Goal: Task Accomplishment & Management: Manage account settings

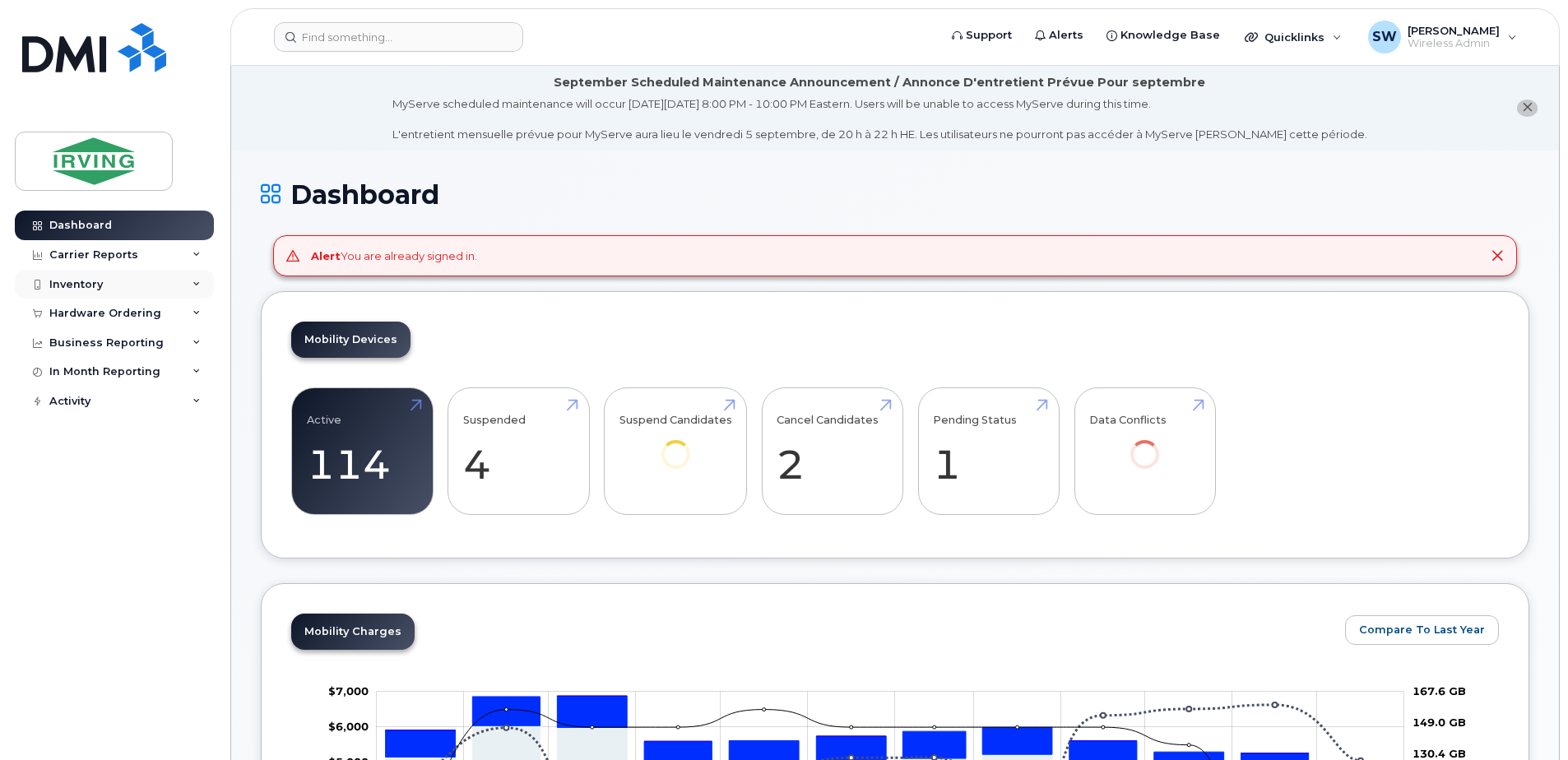
click at [74, 288] on div "Inventory" at bounding box center [76, 285] width 53 height 13
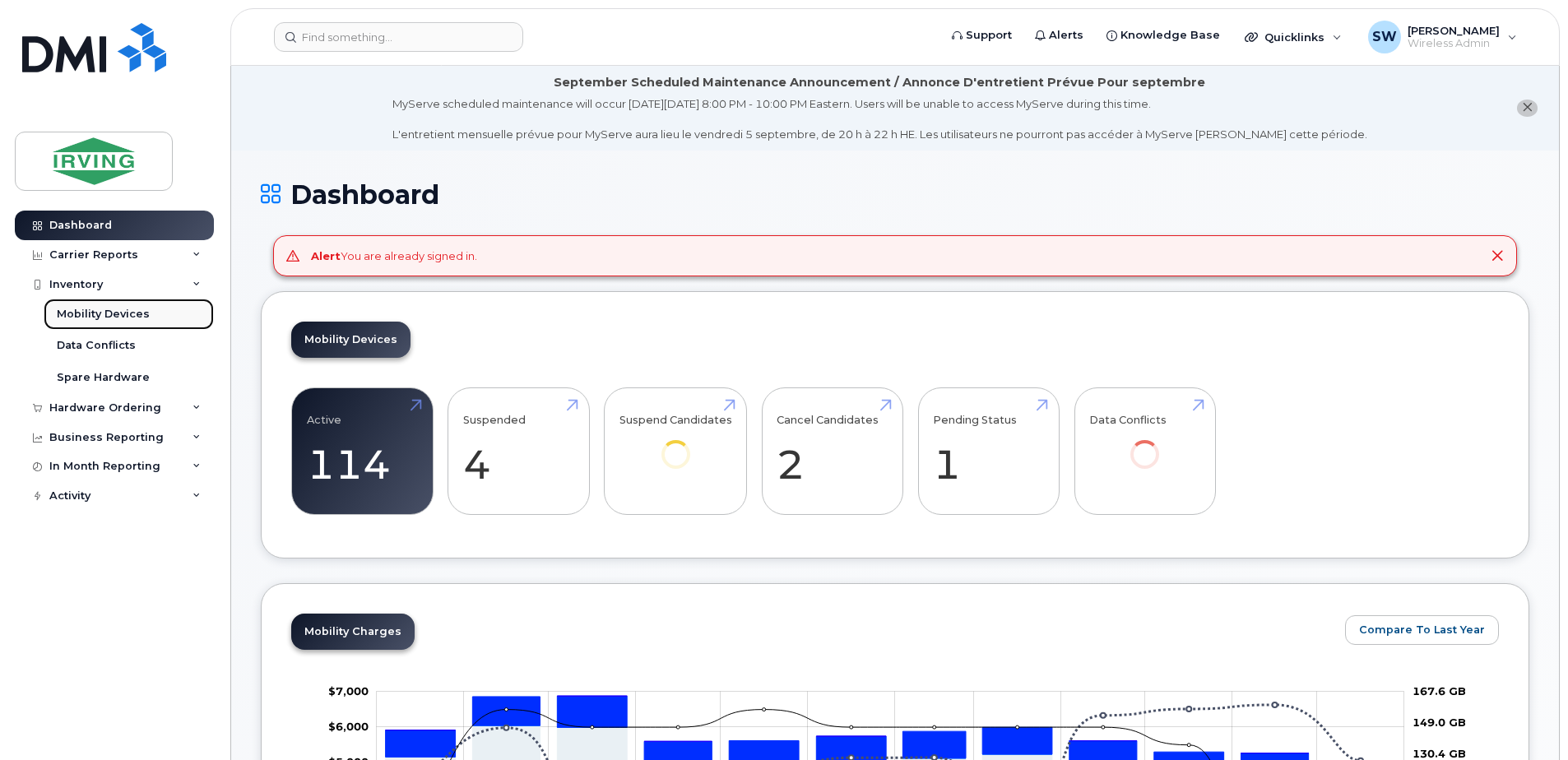
click at [76, 312] on div "Mobility Devices" at bounding box center [104, 315] width 93 height 15
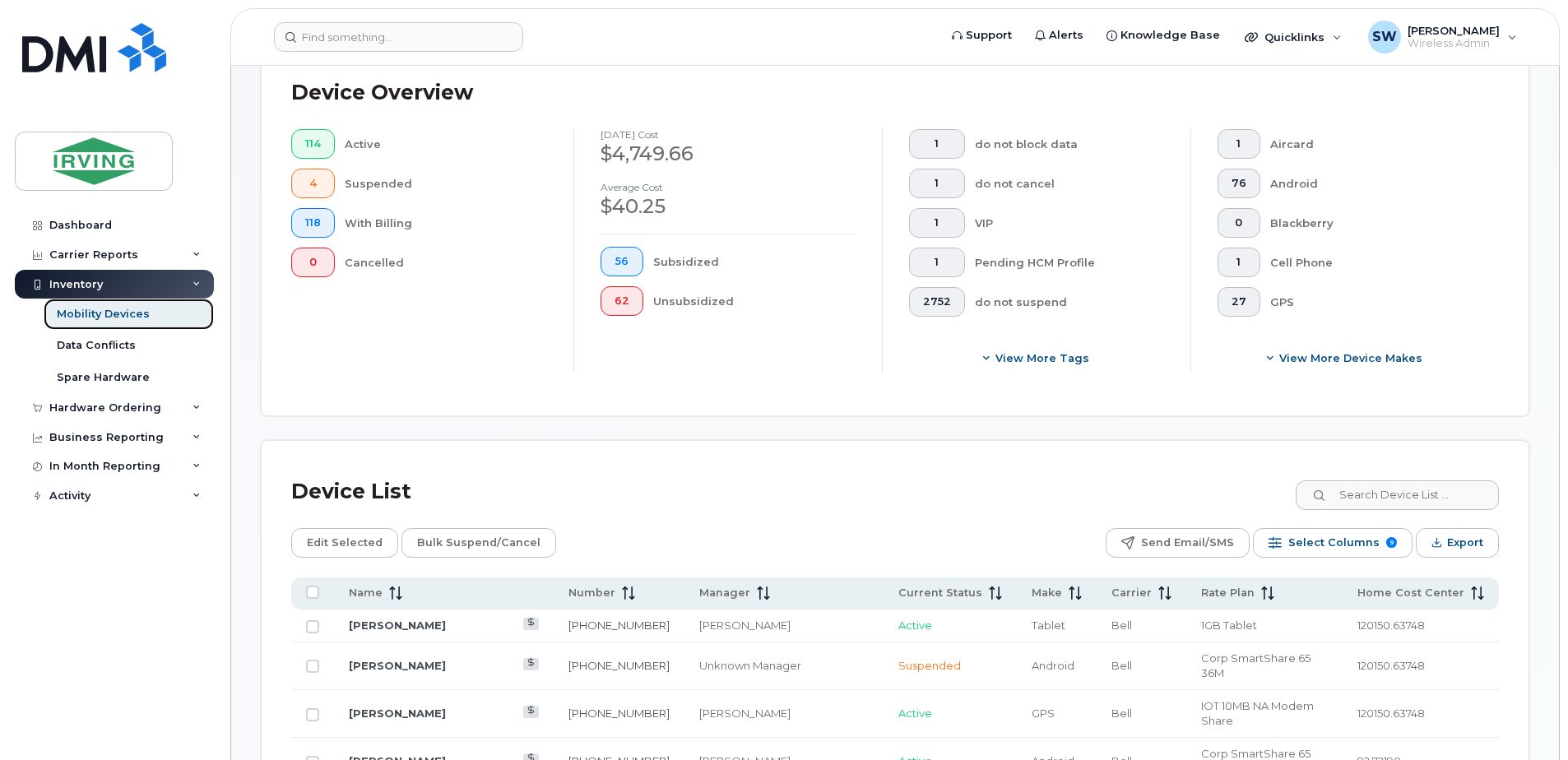
scroll to position [740, 0]
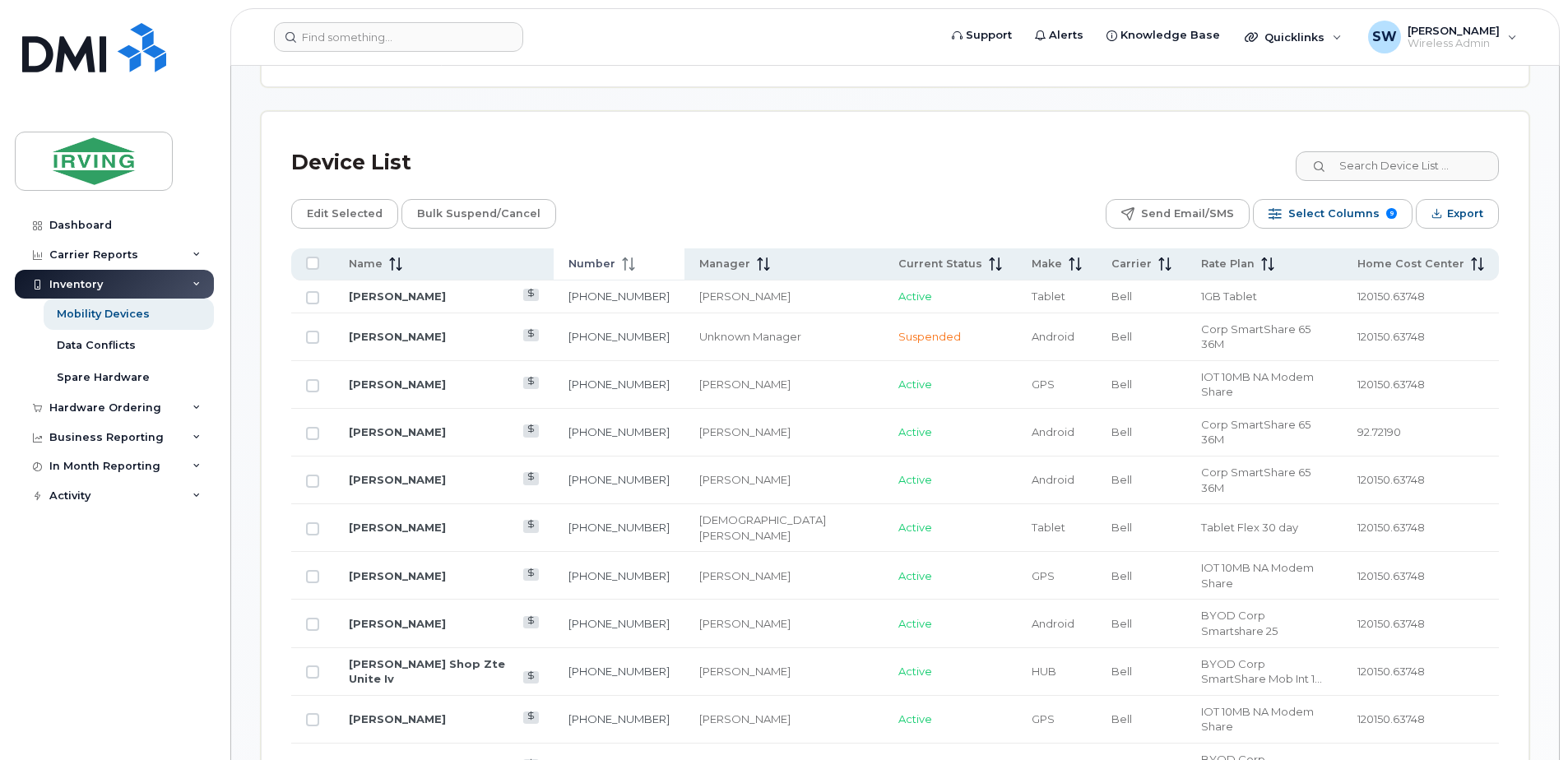
click at [610, 262] on span "Number" at bounding box center [592, 264] width 47 height 15
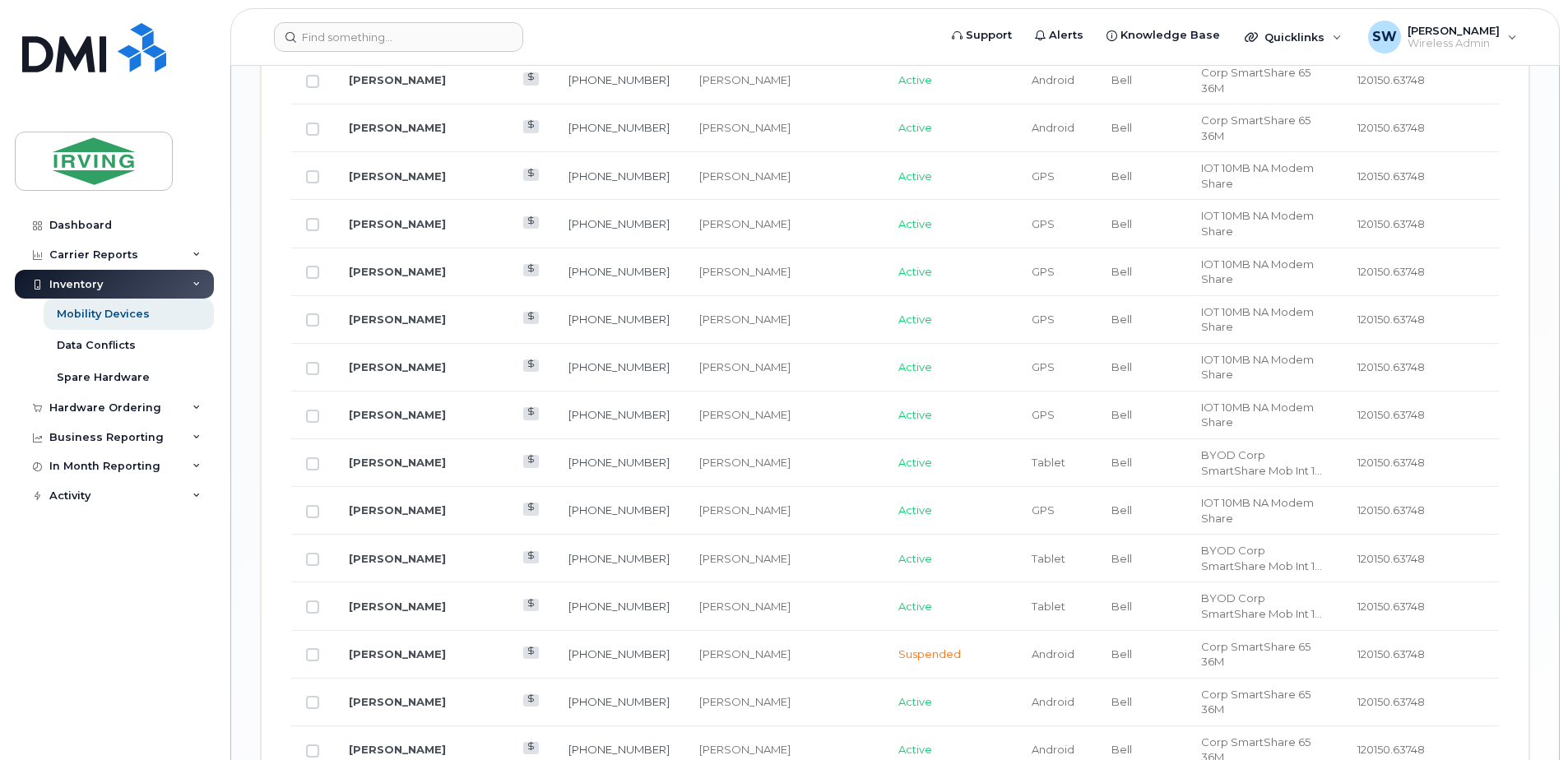
scroll to position [2039, 0]
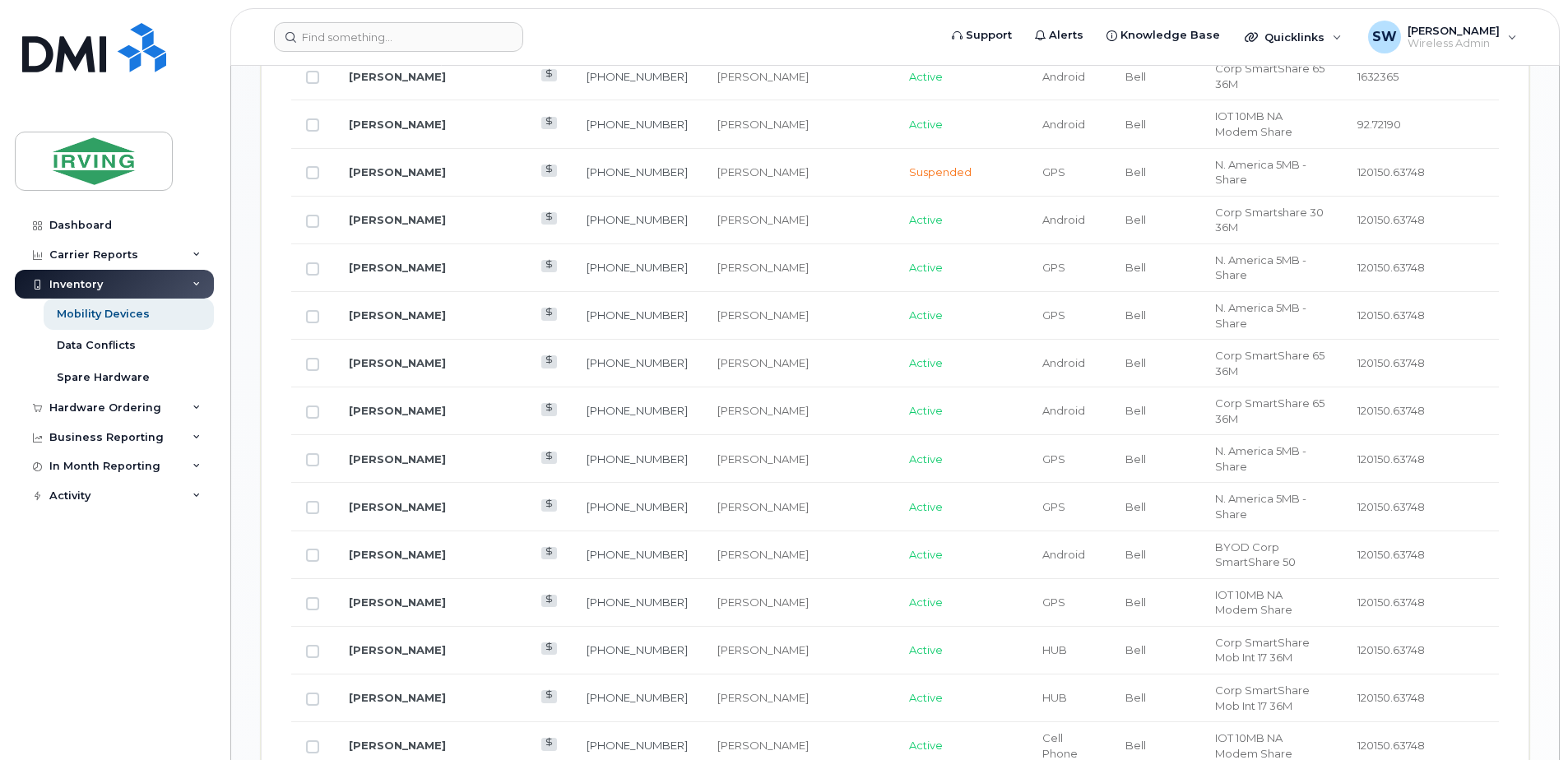
scroll to position [1299, 0]
click at [413, 647] on link "[PERSON_NAME]" at bounding box center [397, 654] width 97 height 13
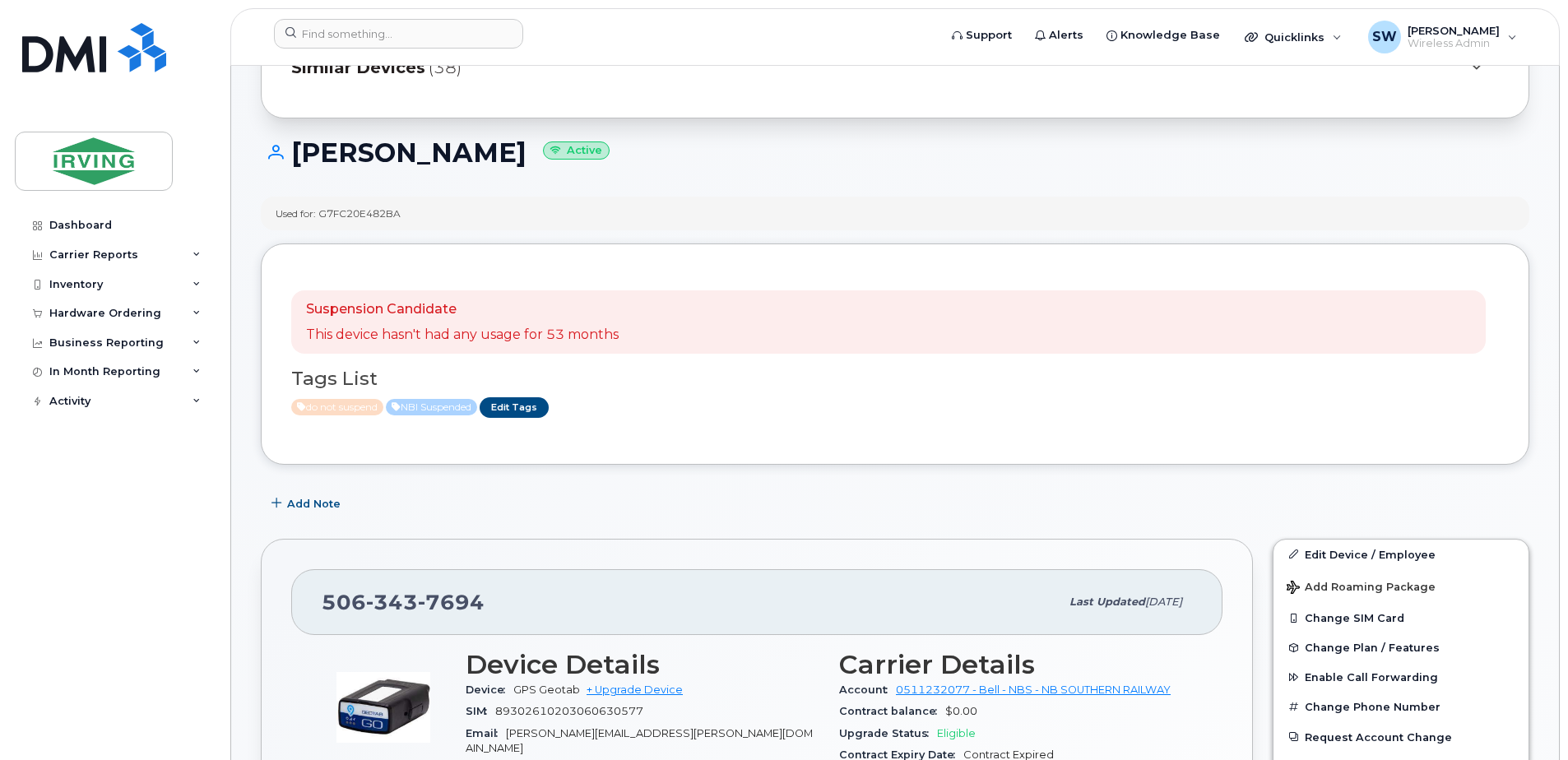
scroll to position [411, 0]
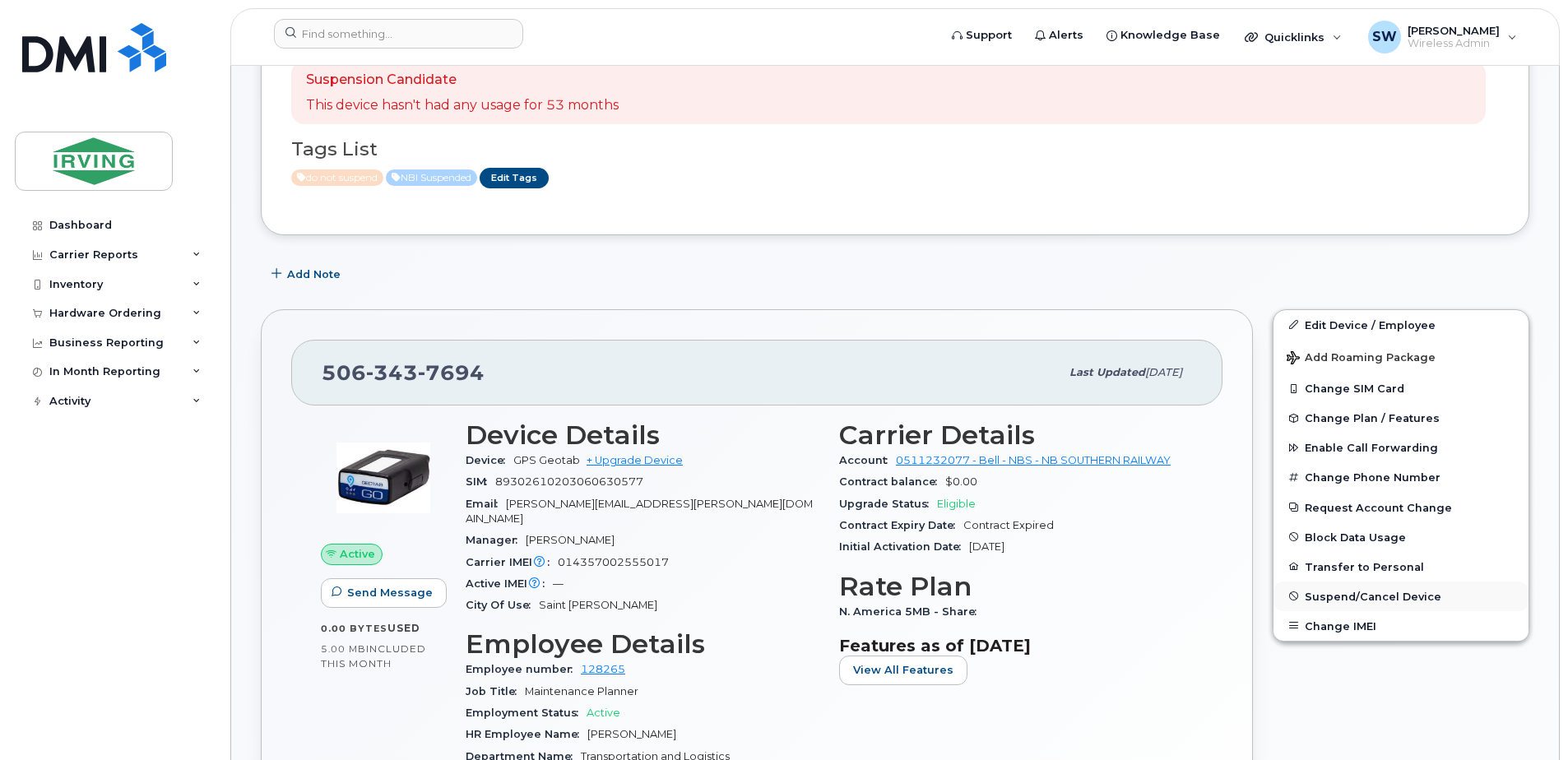
click at [1332, 590] on span "Suspend/Cancel Device" at bounding box center [1373, 596] width 136 height 12
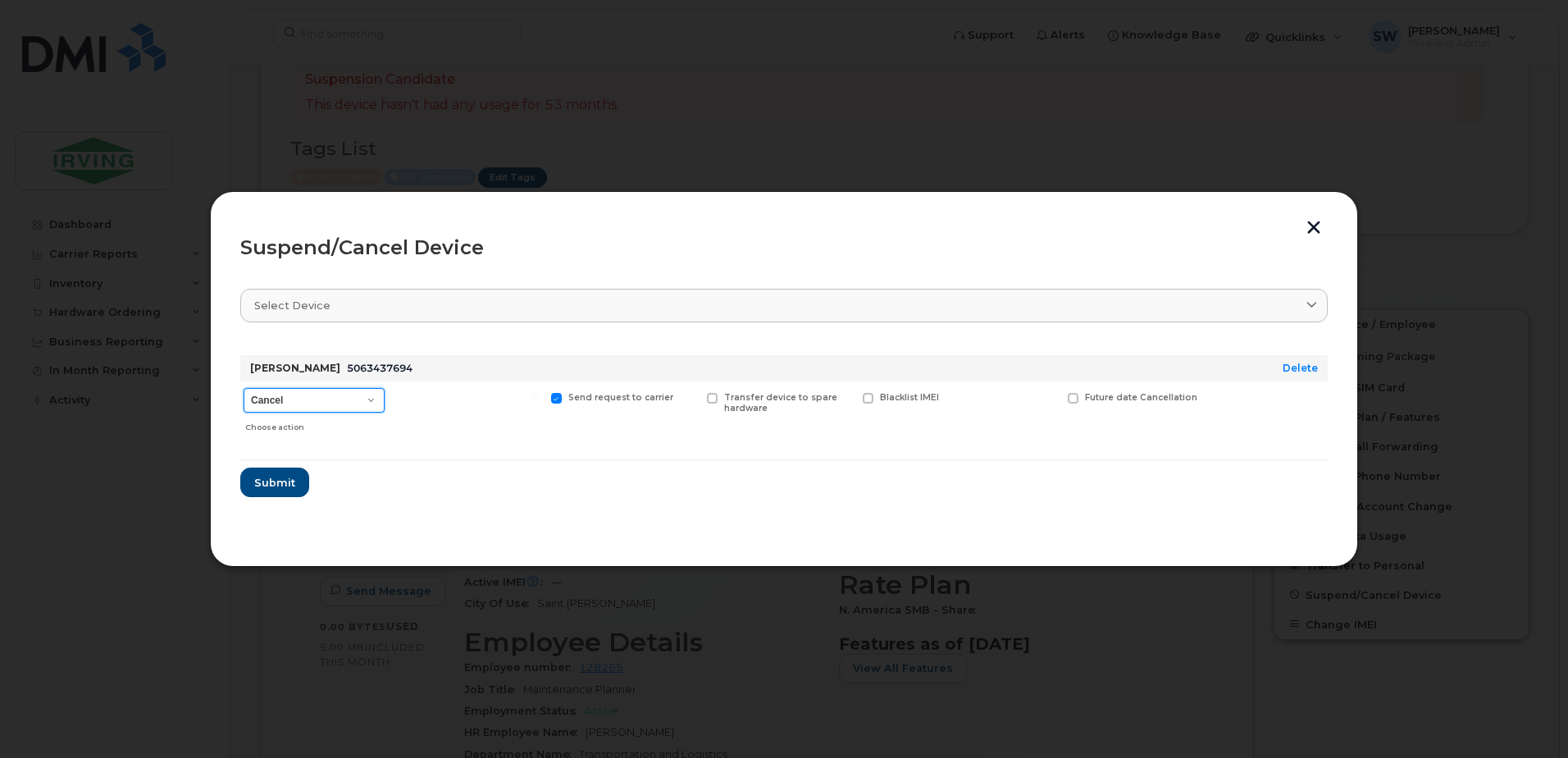
click at [285, 399] on select "Cancel Suspend - Extend Suspension Suspend - Reduced Rate Suspend - Full Rate S…" at bounding box center [315, 400] width 142 height 24
click at [244, 388] on select "Cancel Suspend - Extend Suspension Suspend - Reduced Rate Suspend - Full Rate S…" at bounding box center [315, 400] width 142 height 24
click at [297, 400] on select "Cancel Suspend - Extend Suspension Suspend - Reduced Rate Suspend - Full Rate S…" at bounding box center [315, 400] width 142 height 24
select select "[object Object]"
click at [244, 388] on select "Cancel Suspend - Extend Suspension Suspend - Reduced Rate Suspend - Full Rate S…" at bounding box center [315, 400] width 142 height 24
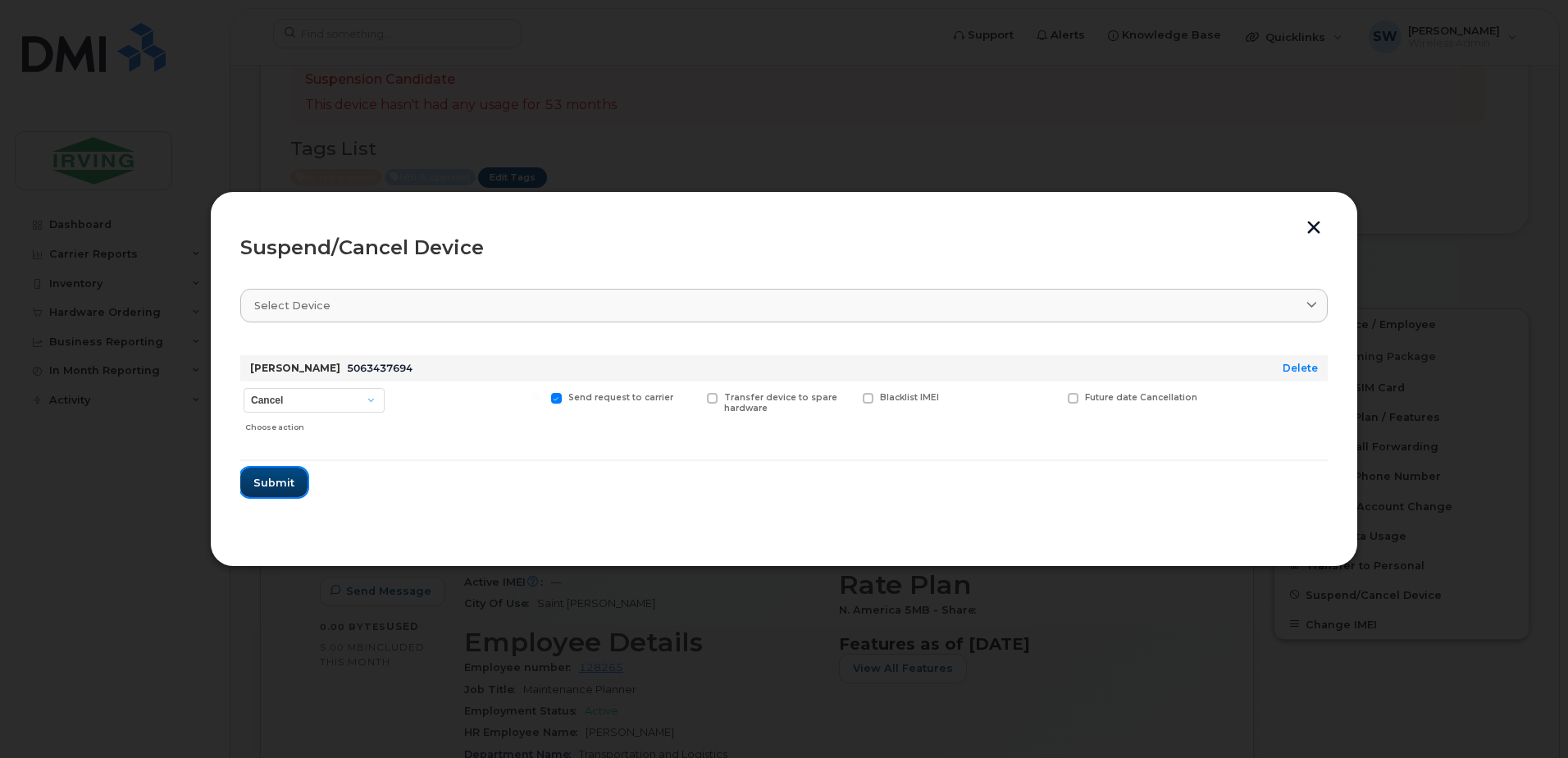
click at [258, 475] on span "Submit" at bounding box center [274, 482] width 41 height 16
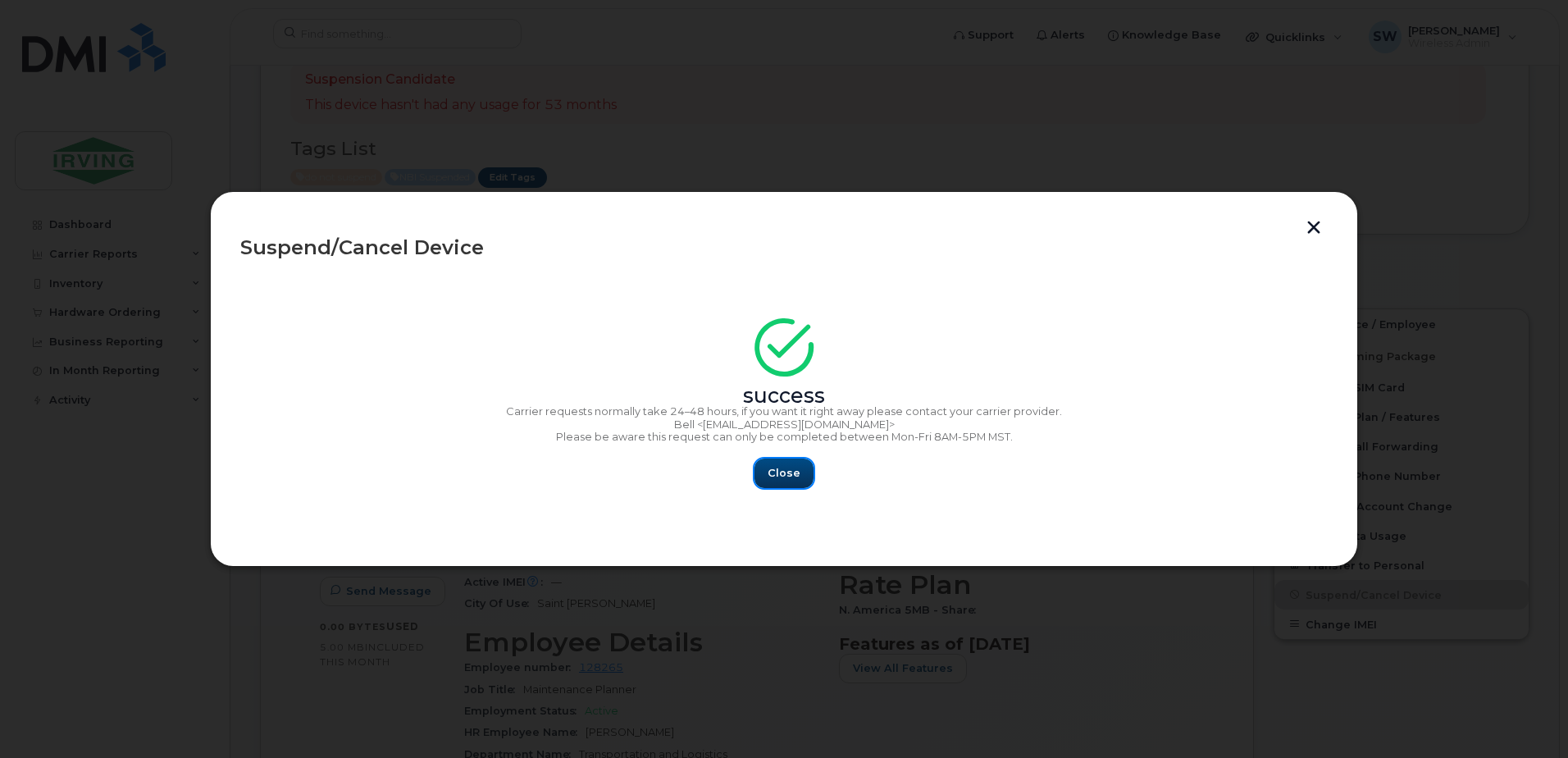
click at [786, 473] on span "Close" at bounding box center [783, 472] width 33 height 16
